Goal: Task Accomplishment & Management: Manage account settings

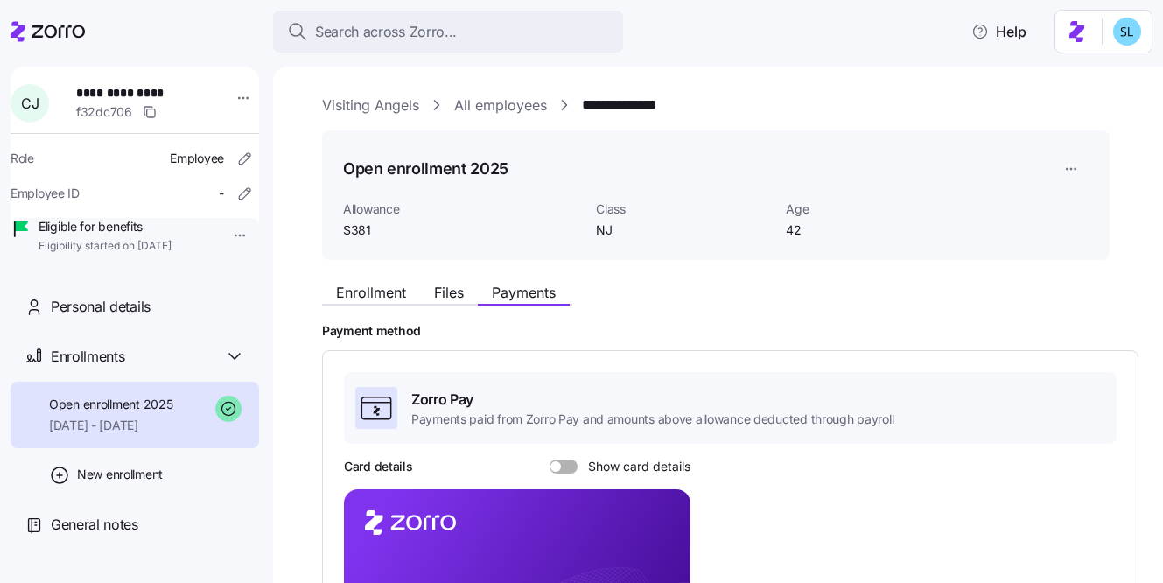
scroll to position [533, 0]
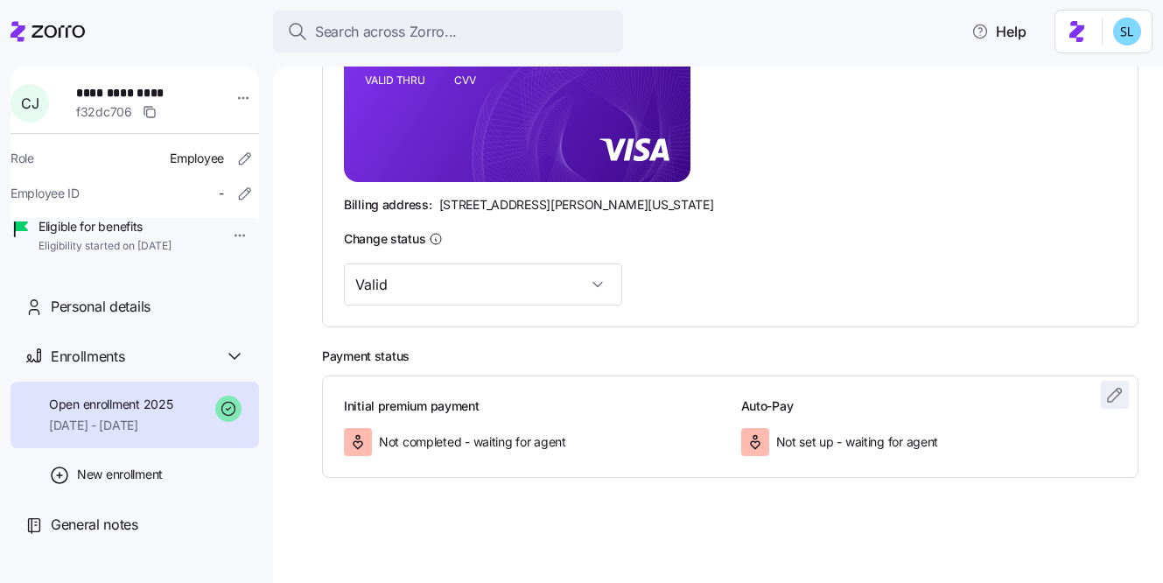
click at [1110, 389] on icon "button" at bounding box center [1115, 394] width 21 height 21
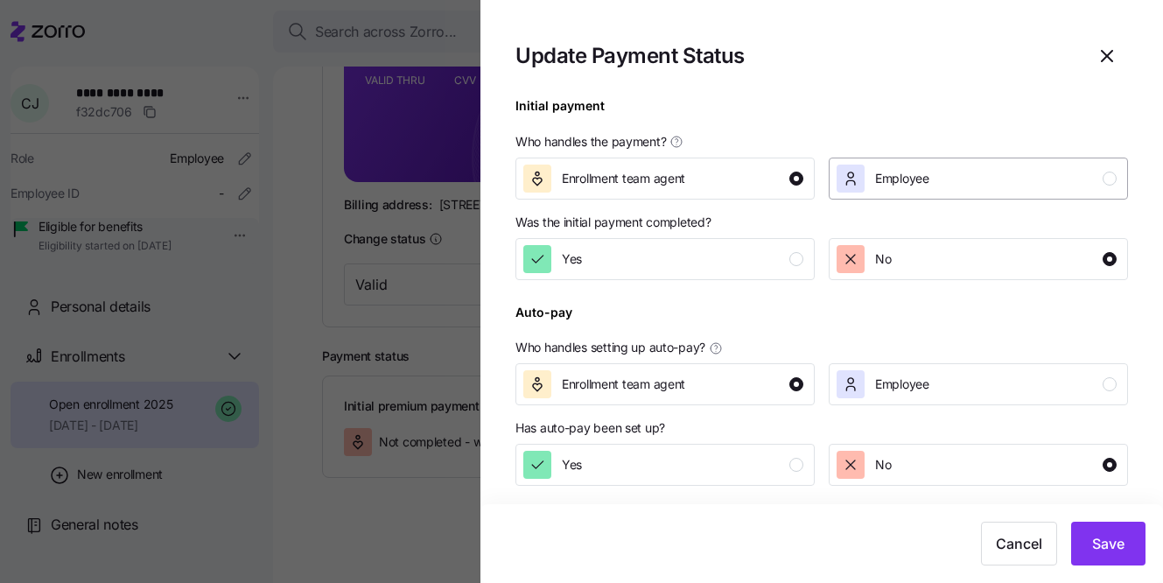
click at [884, 194] on button "Employee" at bounding box center [978, 179] width 299 height 42
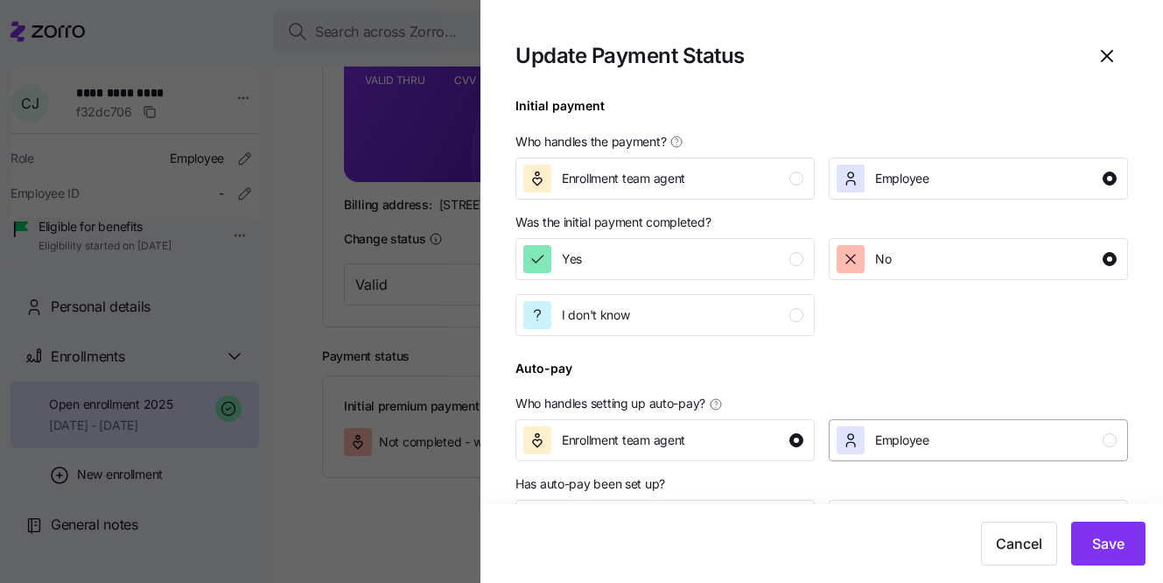
click at [959, 446] on div "Employee" at bounding box center [977, 440] width 280 height 28
click at [1092, 564] on button "Save" at bounding box center [1108, 544] width 74 height 44
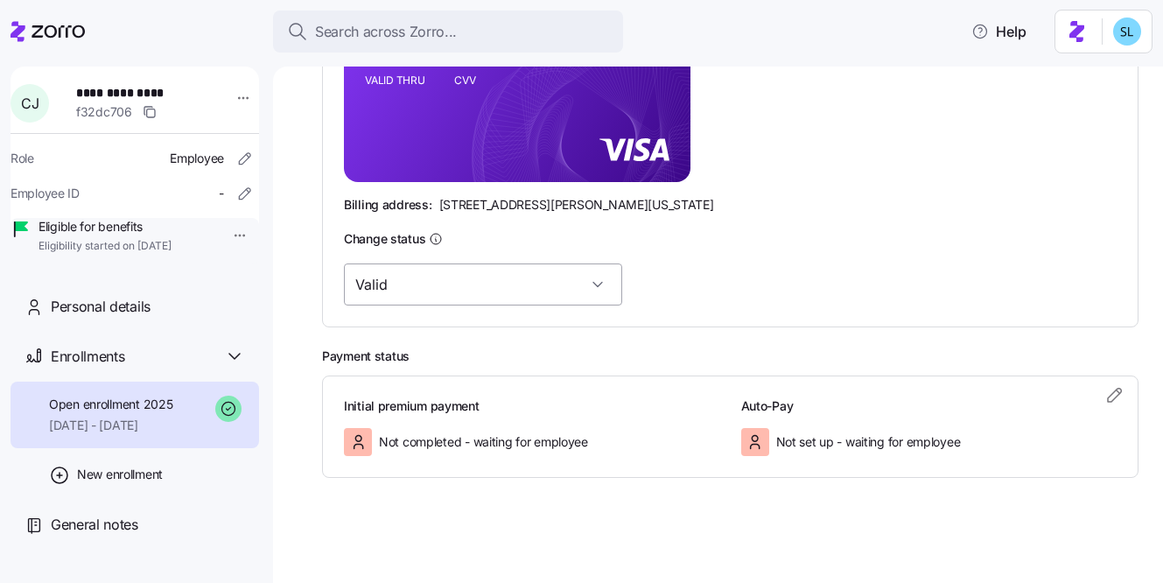
scroll to position [181, 0]
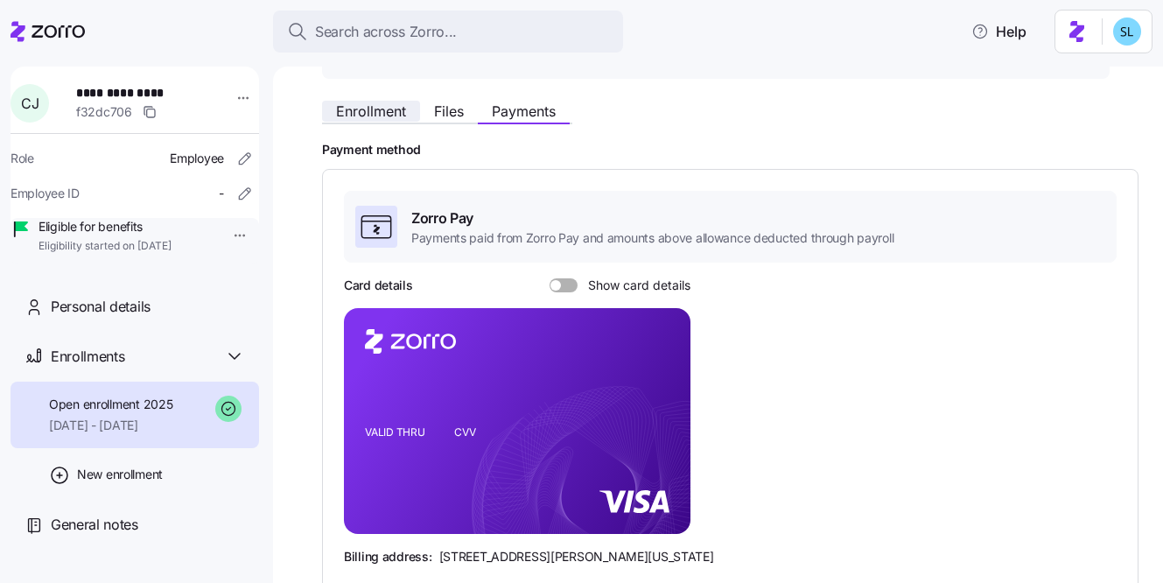
click at [382, 113] on span "Enrollment" at bounding box center [371, 111] width 70 height 14
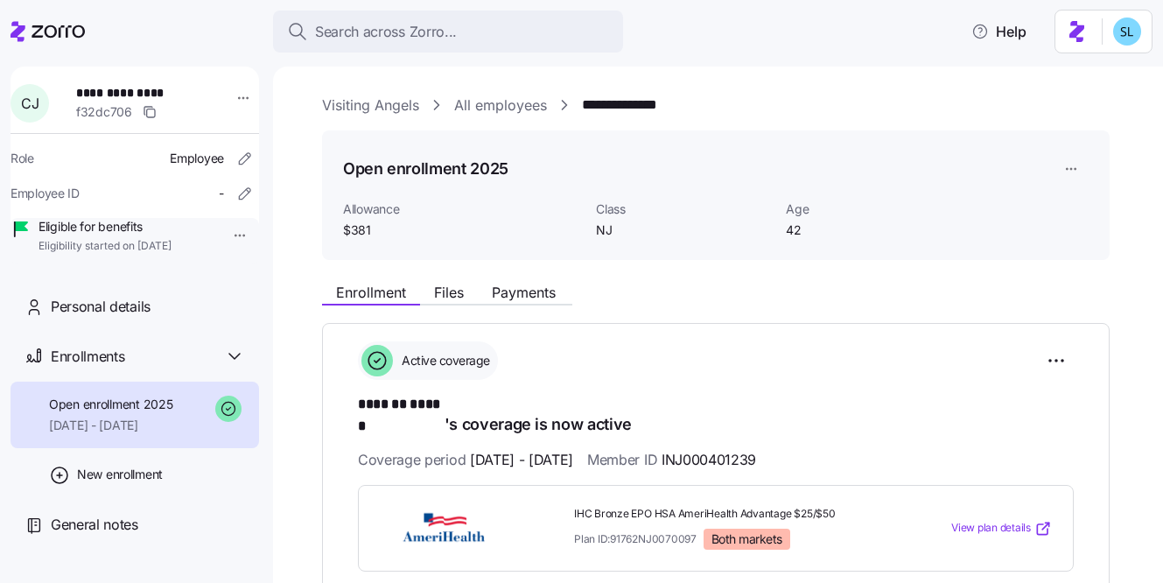
scroll to position [307, 0]
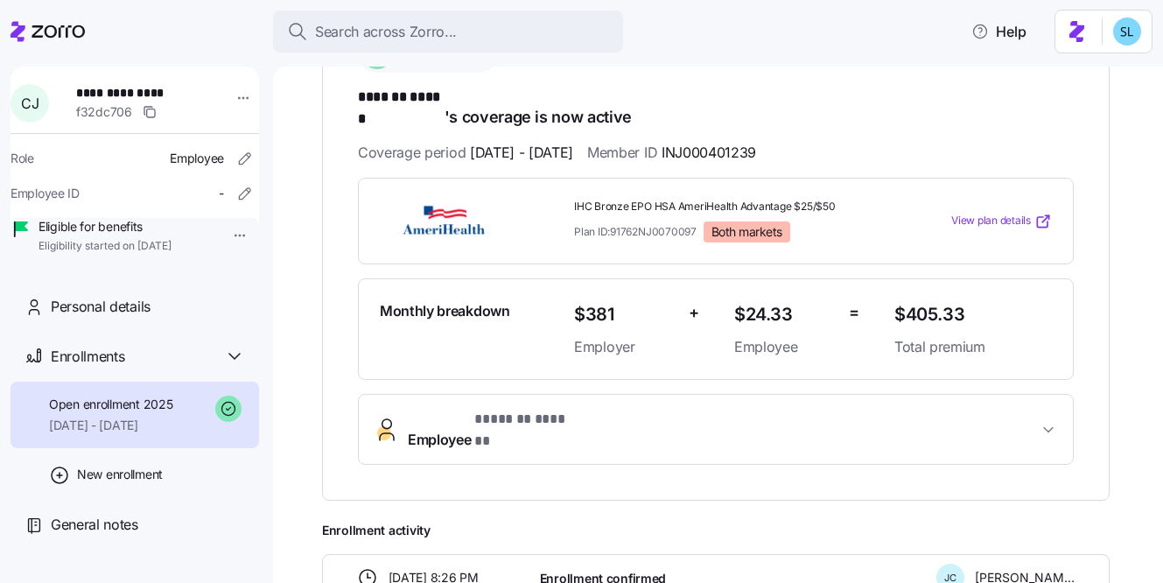
click at [659, 410] on span "Employee * ******* ****** *" at bounding box center [723, 430] width 630 height 42
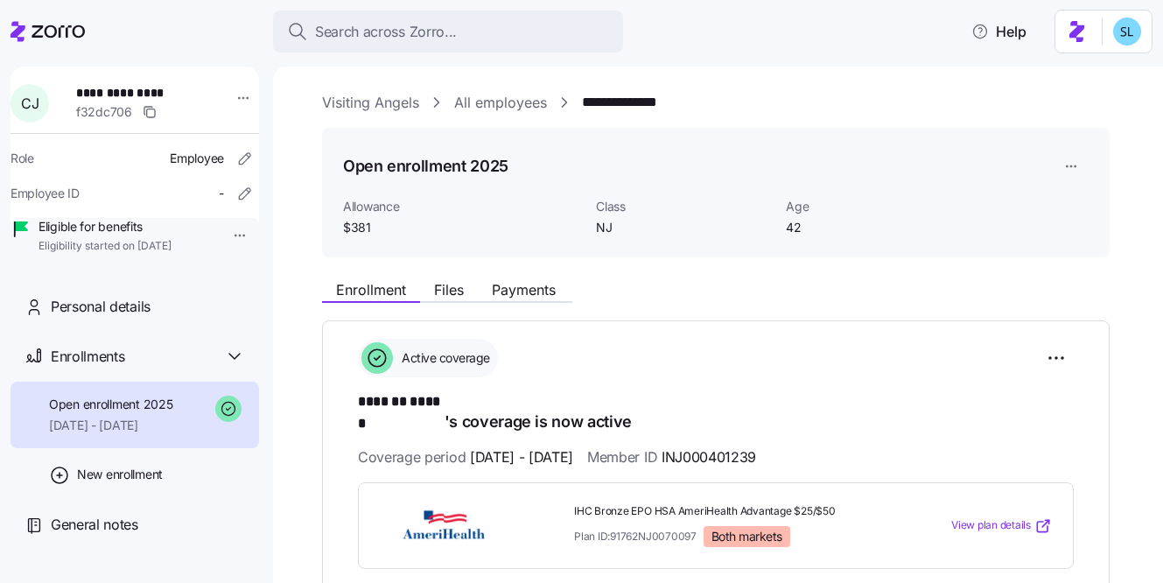
scroll to position [0, 0]
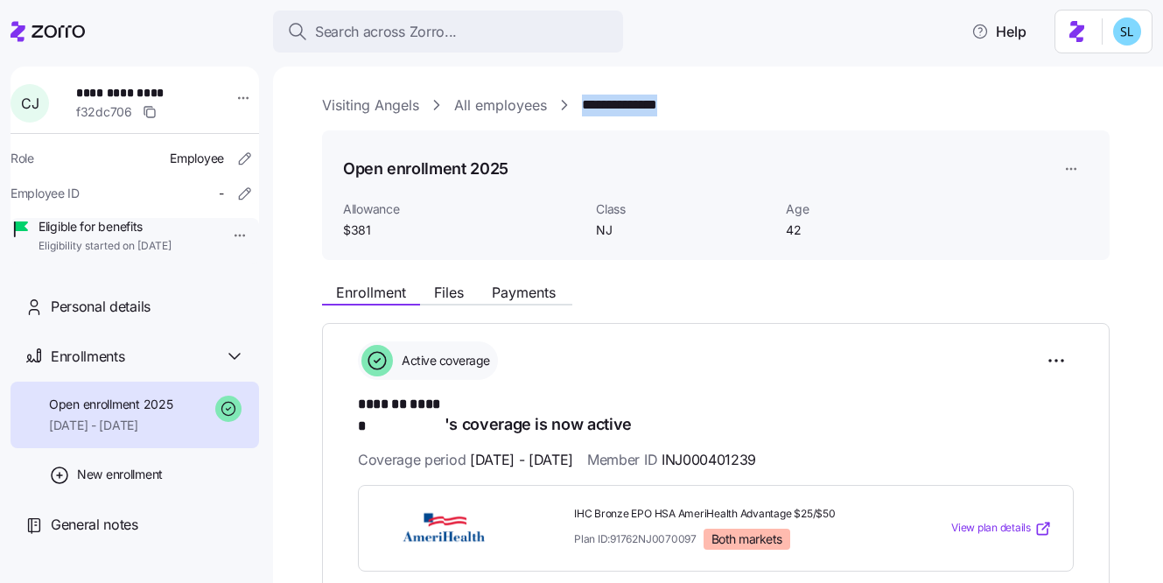
drag, startPoint x: 677, startPoint y: 105, endPoint x: 578, endPoint y: 105, distance: 99.8
click at [578, 105] on div "**********" at bounding box center [730, 106] width 817 height 22
copy link "**********"
drag, startPoint x: 318, startPoint y: 110, endPoint x: 418, endPoint y: 110, distance: 100.7
click at [418, 110] on div "**********" at bounding box center [718, 325] width 890 height 516
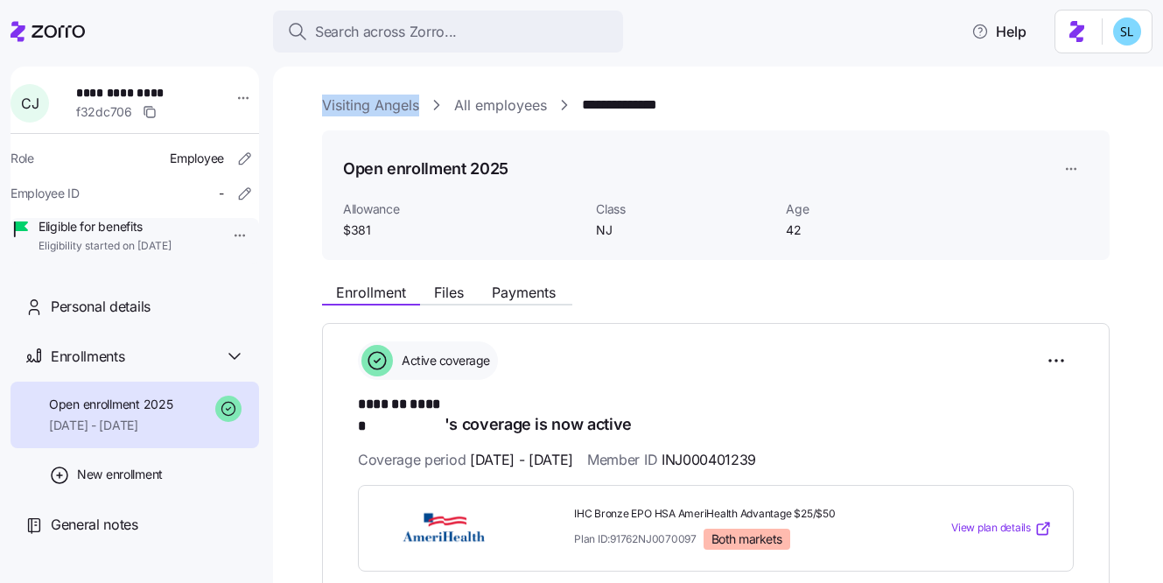
copy link "Visiting Angels"
click at [565, 276] on div "Enrollment Files Payments" at bounding box center [716, 290] width 788 height 32
click at [548, 294] on span "Payments" at bounding box center [524, 292] width 64 height 14
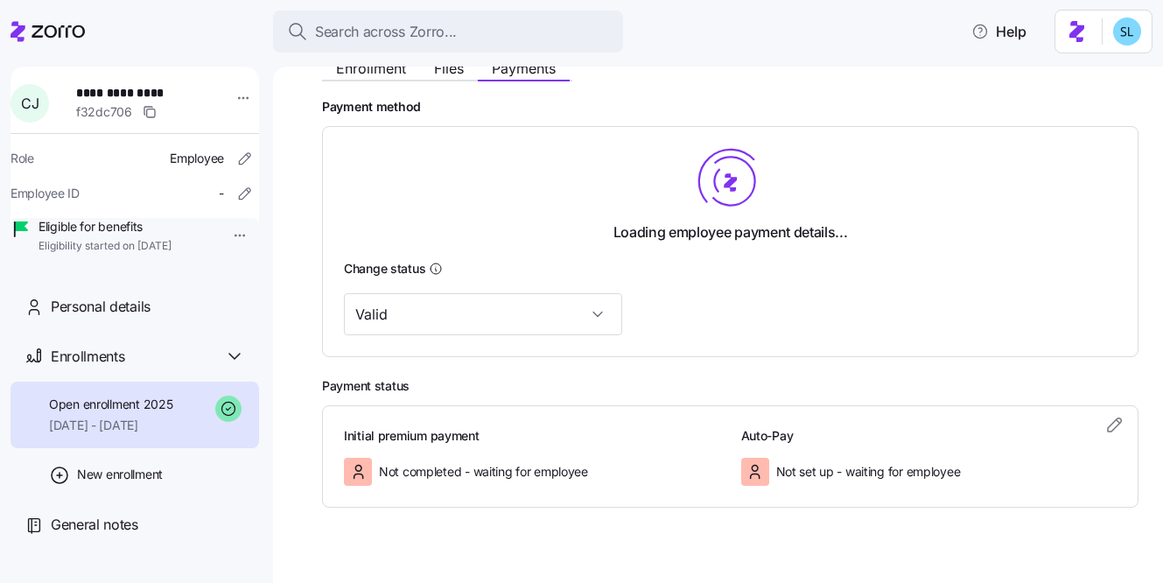
scroll to position [245, 0]
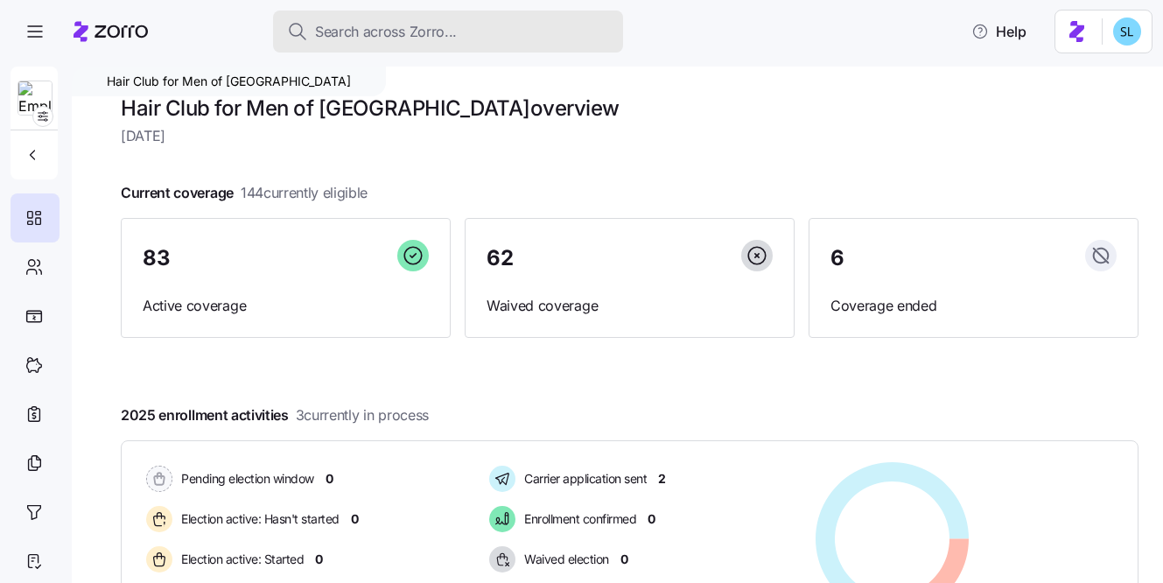
click at [526, 18] on button "Search across Zorro..." at bounding box center [448, 32] width 350 height 42
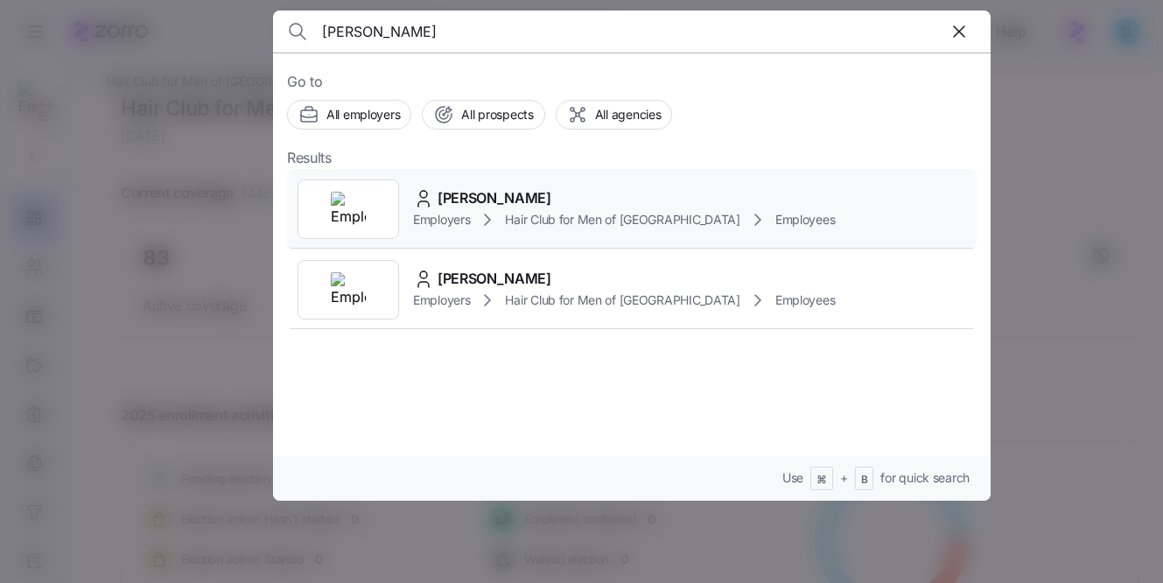
type input "[PERSON_NAME]"
click at [582, 181] on div "[PERSON_NAME] Employers Hair Club for Men of [GEOGRAPHIC_DATA] Employees" at bounding box center [632, 209] width 690 height 81
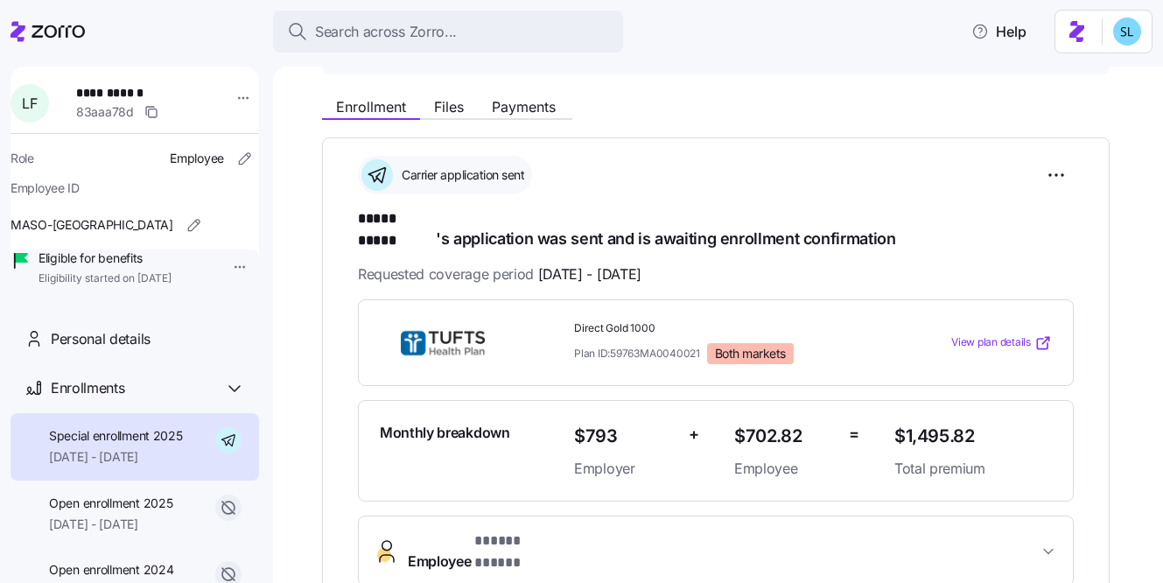
scroll to position [186, 0]
drag, startPoint x: 1006, startPoint y: 412, endPoint x: 898, endPoint y: 413, distance: 107.7
click at [898, 421] on span "$1,495.82" at bounding box center [974, 435] width 158 height 29
copy span "$1,495.82"
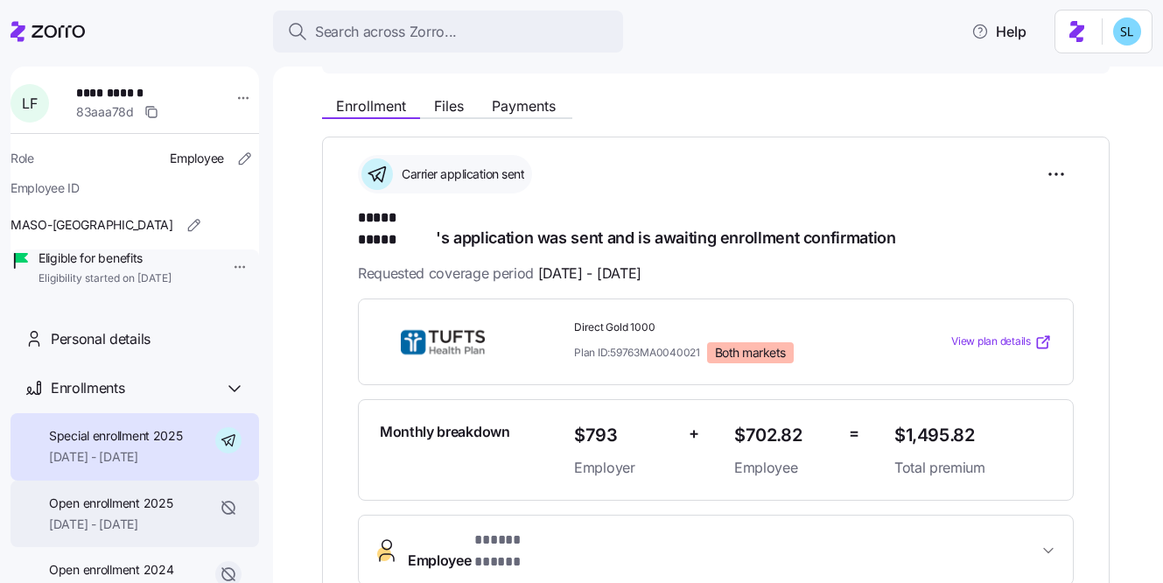
click at [141, 512] on span "Open enrollment 2025" at bounding box center [110, 504] width 123 height 18
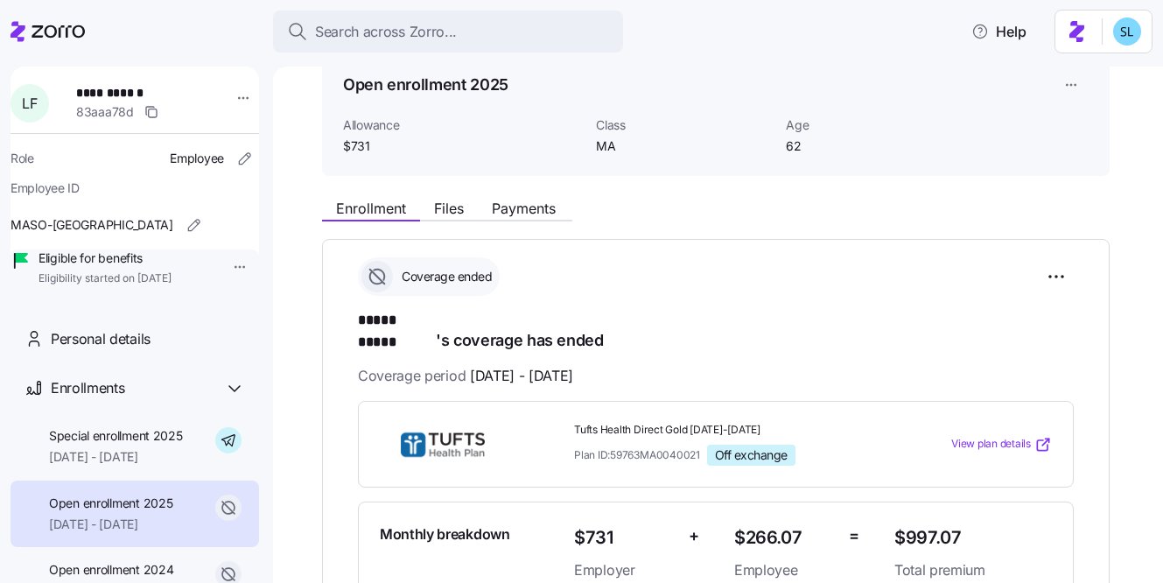
scroll to position [133, 0]
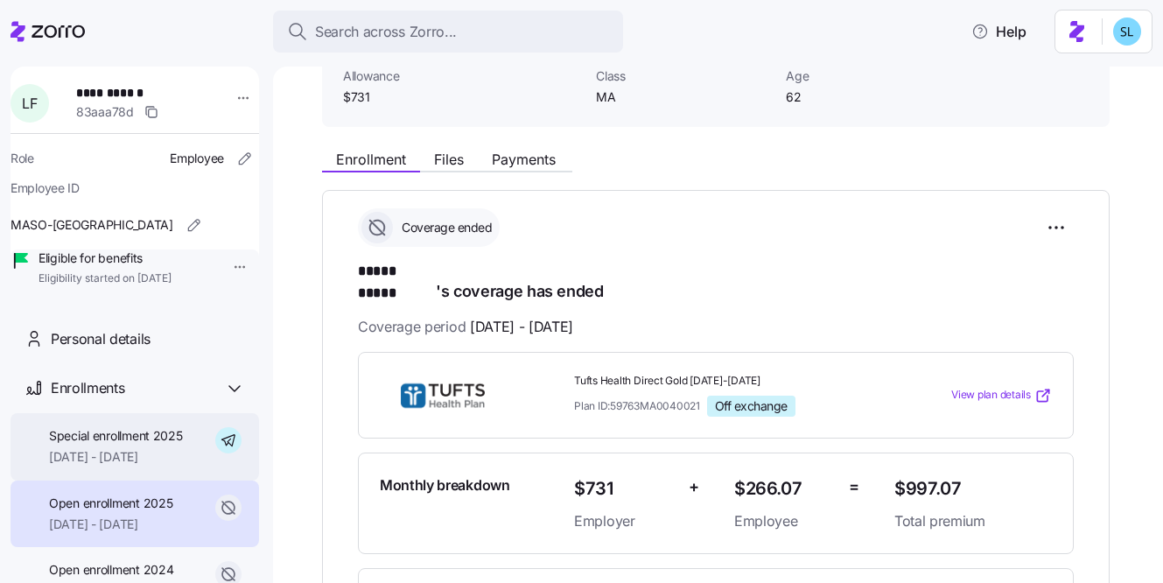
click at [119, 466] on span "[DATE] - [DATE]" at bounding box center [116, 457] width 134 height 18
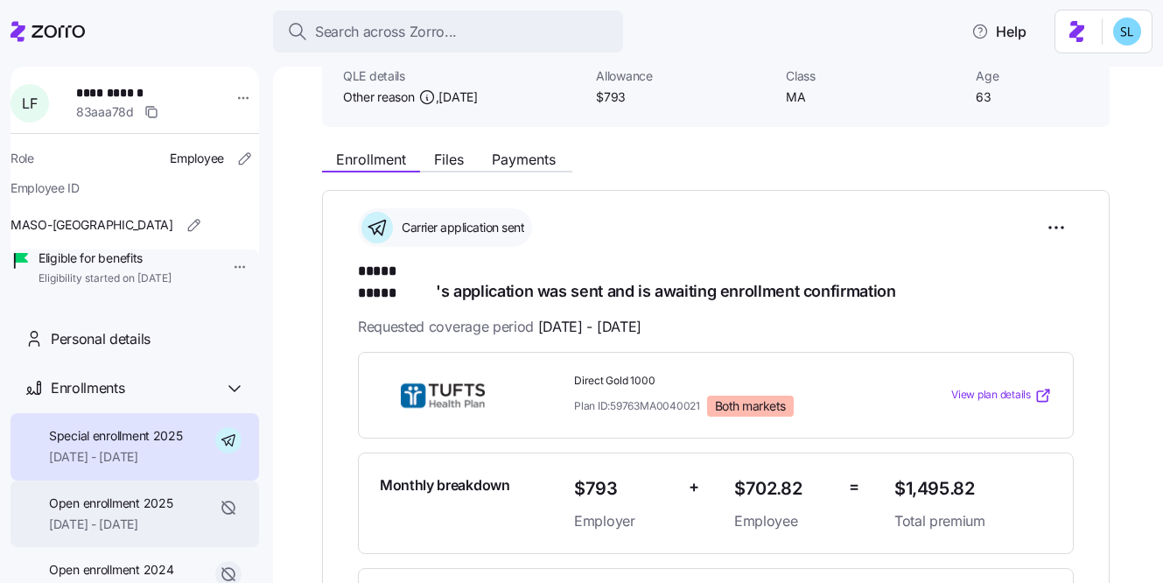
click at [137, 512] on span "Open enrollment 2025" at bounding box center [110, 504] width 123 height 18
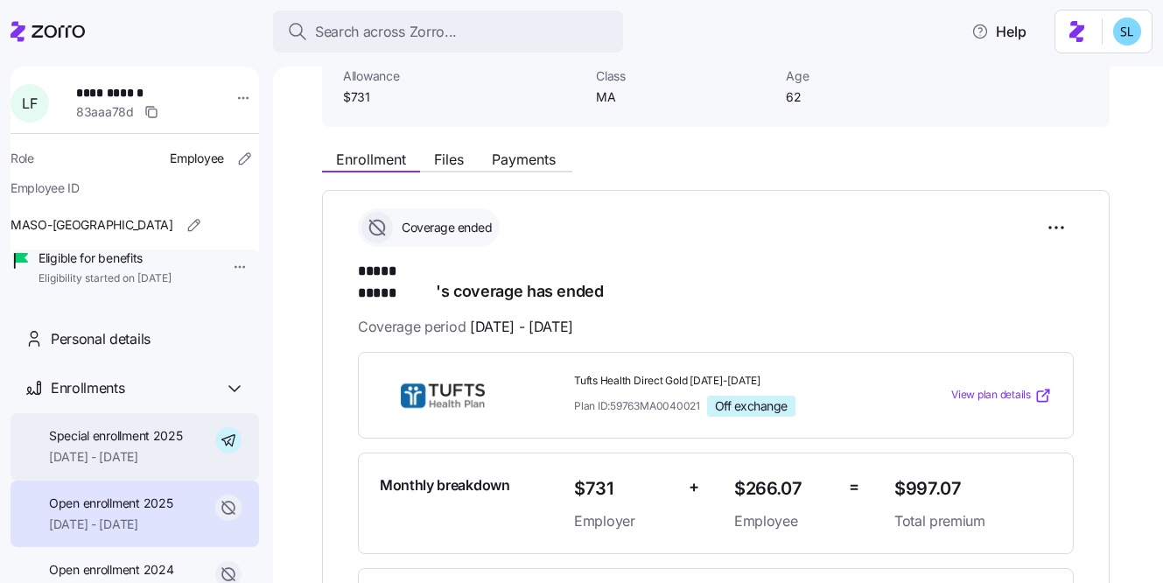
click at [143, 466] on span "[DATE] - [DATE]" at bounding box center [116, 457] width 134 height 18
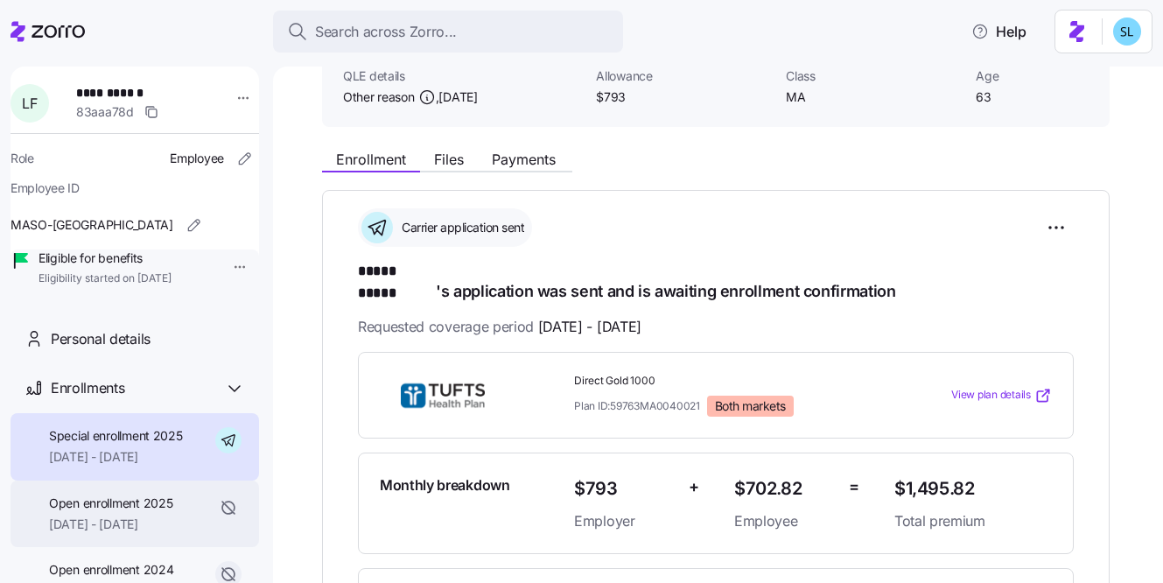
click at [158, 518] on div "Open enrollment 2025 [DATE] - [DATE]" at bounding box center [135, 514] width 249 height 67
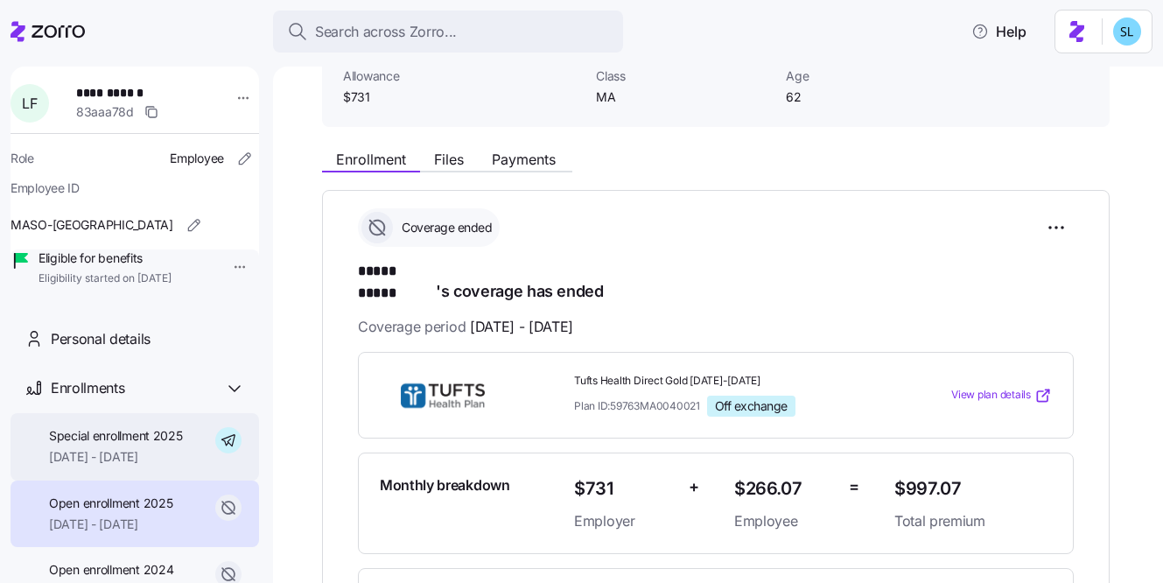
click at [103, 466] on span "[DATE] - [DATE]" at bounding box center [116, 457] width 134 height 18
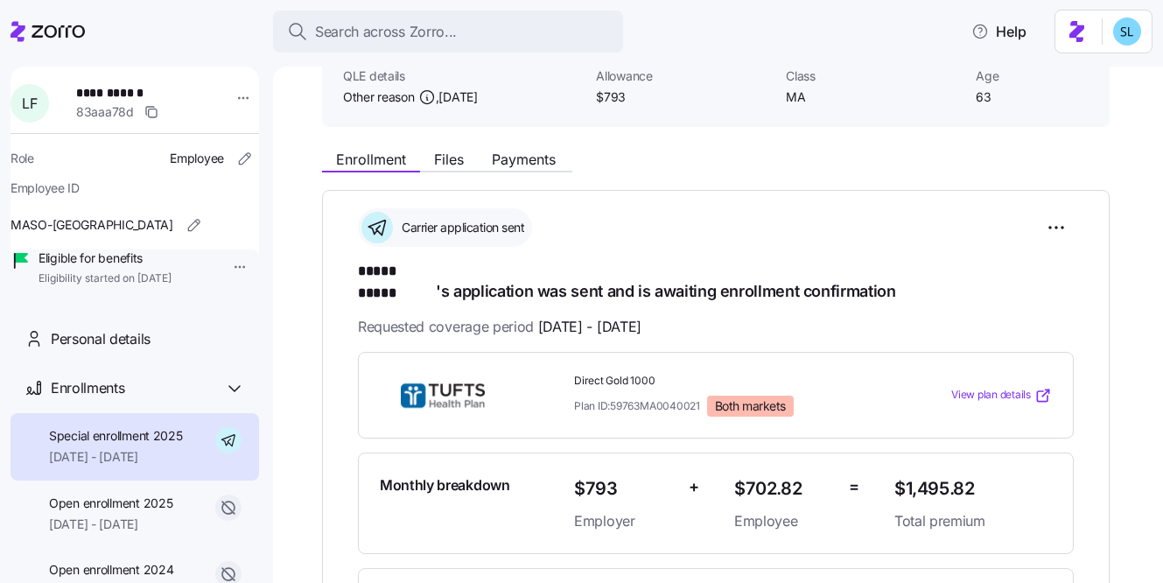
click at [927, 474] on span "$1,495.82" at bounding box center [974, 488] width 158 height 29
copy span "$1,495.82"
